Goal: Information Seeking & Learning: Learn about a topic

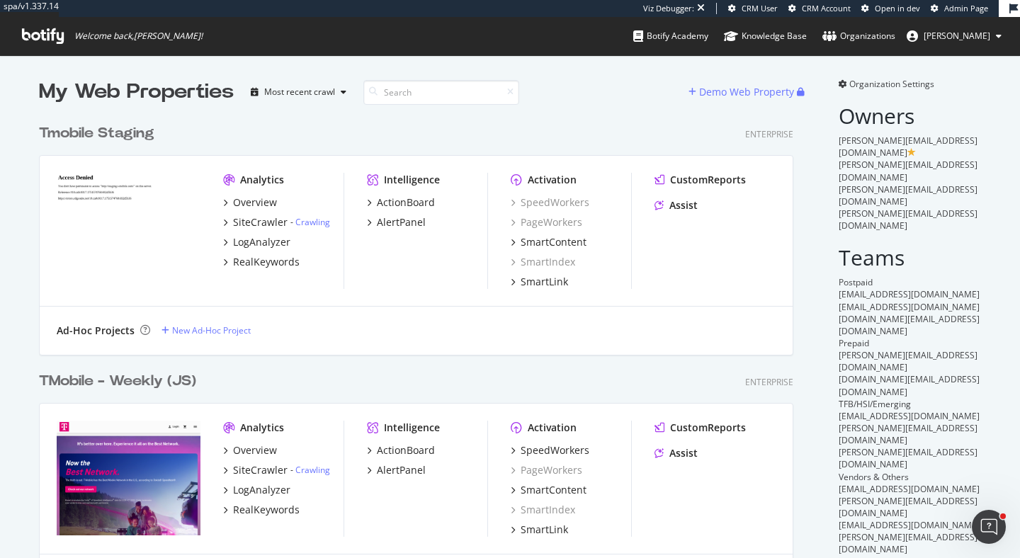
scroll to position [1162, 766]
click at [261, 491] on div "LogAnalyzer" at bounding box center [261, 490] width 57 height 14
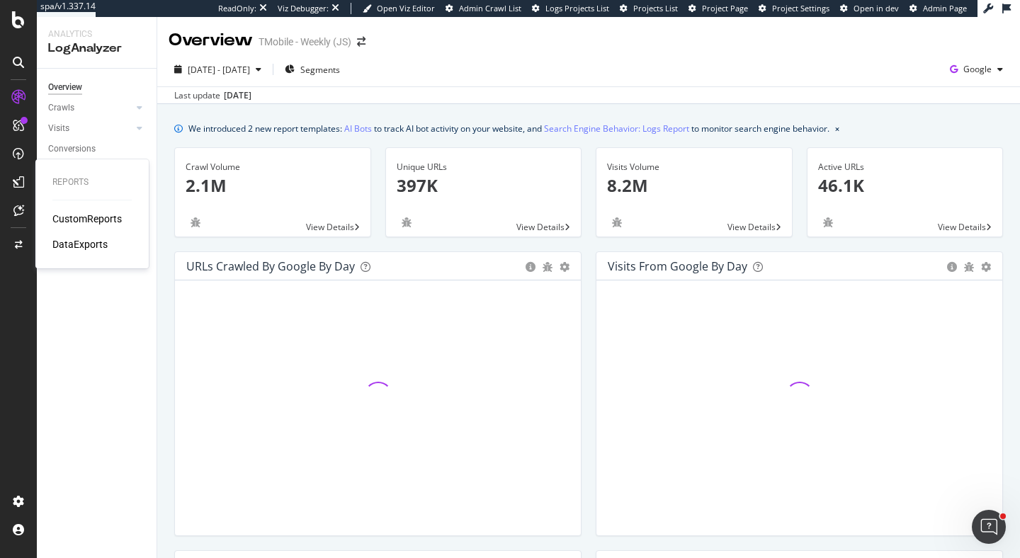
click at [81, 218] on div "CustomReports" at bounding box center [86, 219] width 69 height 14
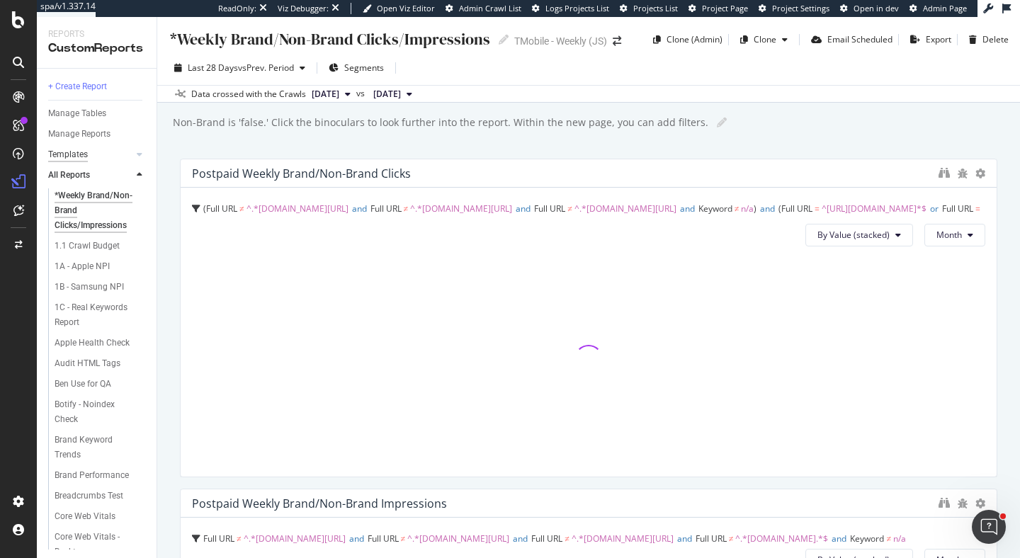
click at [71, 152] on div "Templates" at bounding box center [68, 154] width 40 height 15
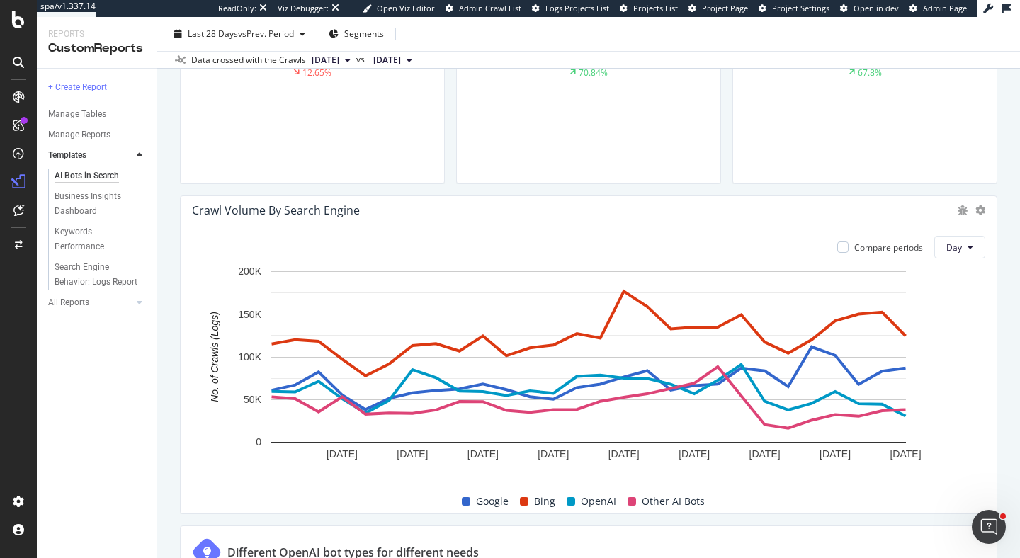
scroll to position [594, 0]
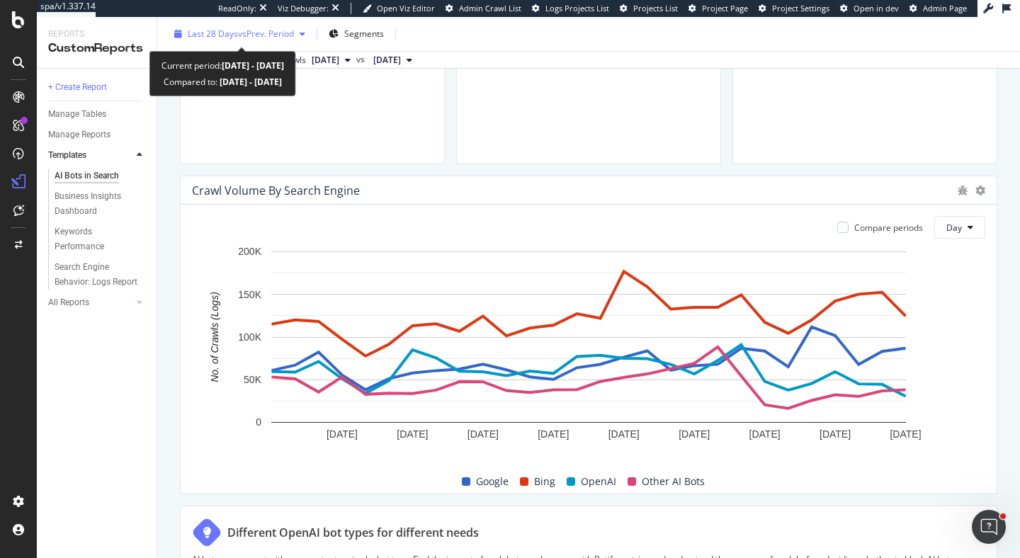
click at [259, 30] on span "vs Prev. Period" at bounding box center [266, 34] width 56 height 12
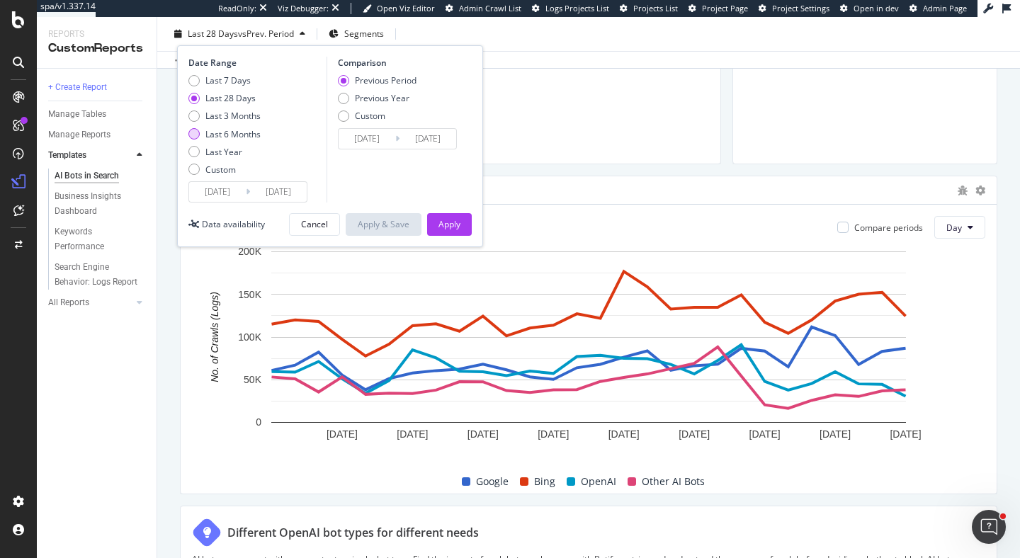
click at [251, 137] on div "Last 6 Months" at bounding box center [232, 134] width 55 height 12
type input "[DATE]"
click at [465, 221] on button "Apply" at bounding box center [449, 224] width 45 height 23
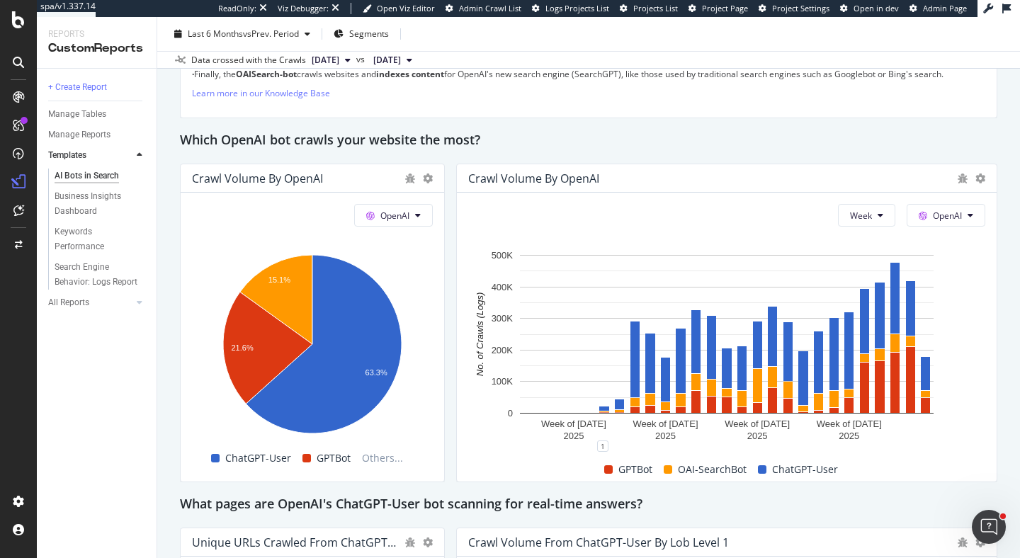
scroll to position [1225, 0]
